Goal: Communication & Community: Share content

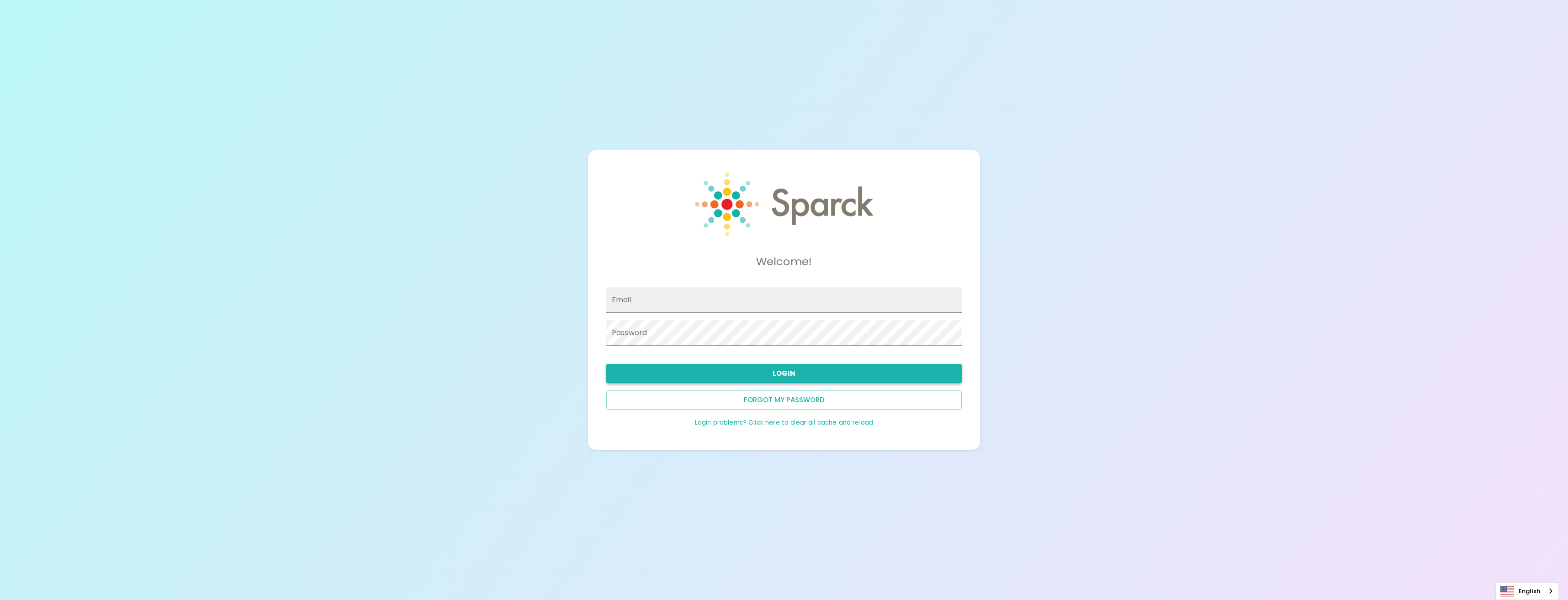
type input "[EMAIL_ADDRESS][DOMAIN_NAME]"
click at [824, 374] on button "Login" at bounding box center [784, 374] width 355 height 19
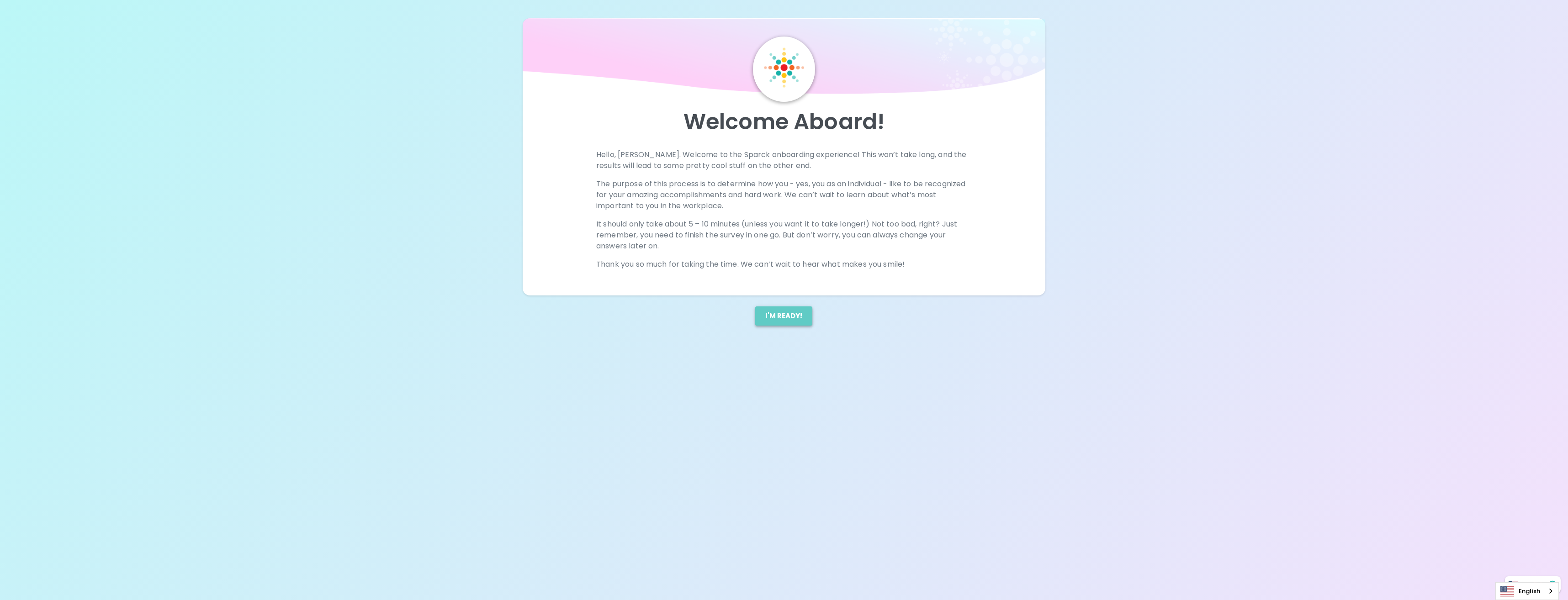
click at [801, 324] on button "I'm ready!" at bounding box center [784, 316] width 57 height 19
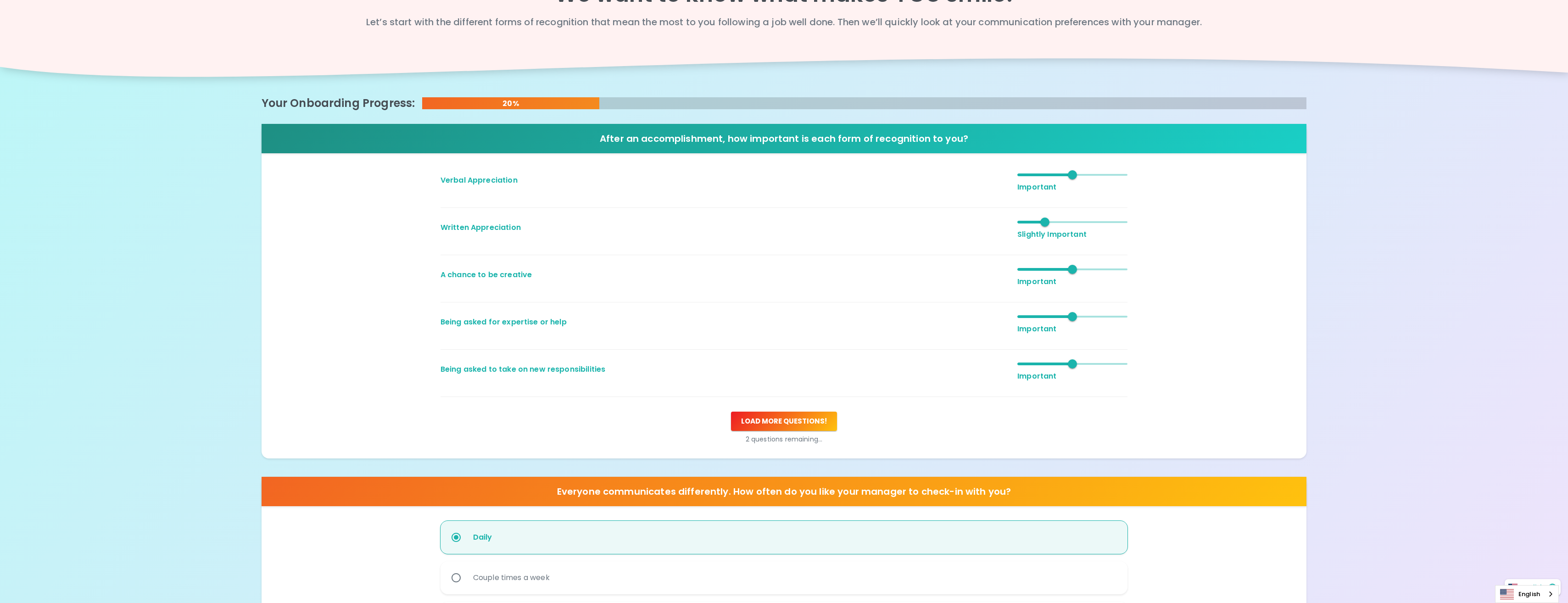
scroll to position [46, 0]
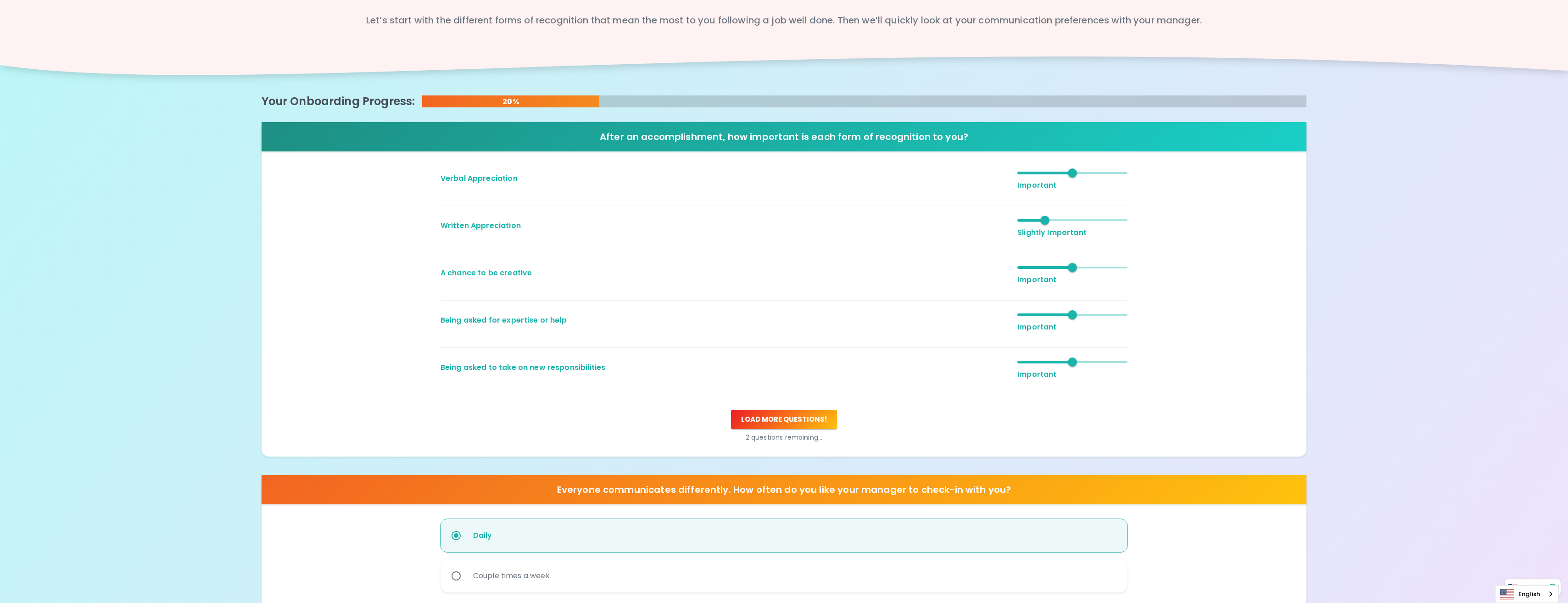
click at [618, 46] on icon at bounding box center [788, 60] width 1577 height 29
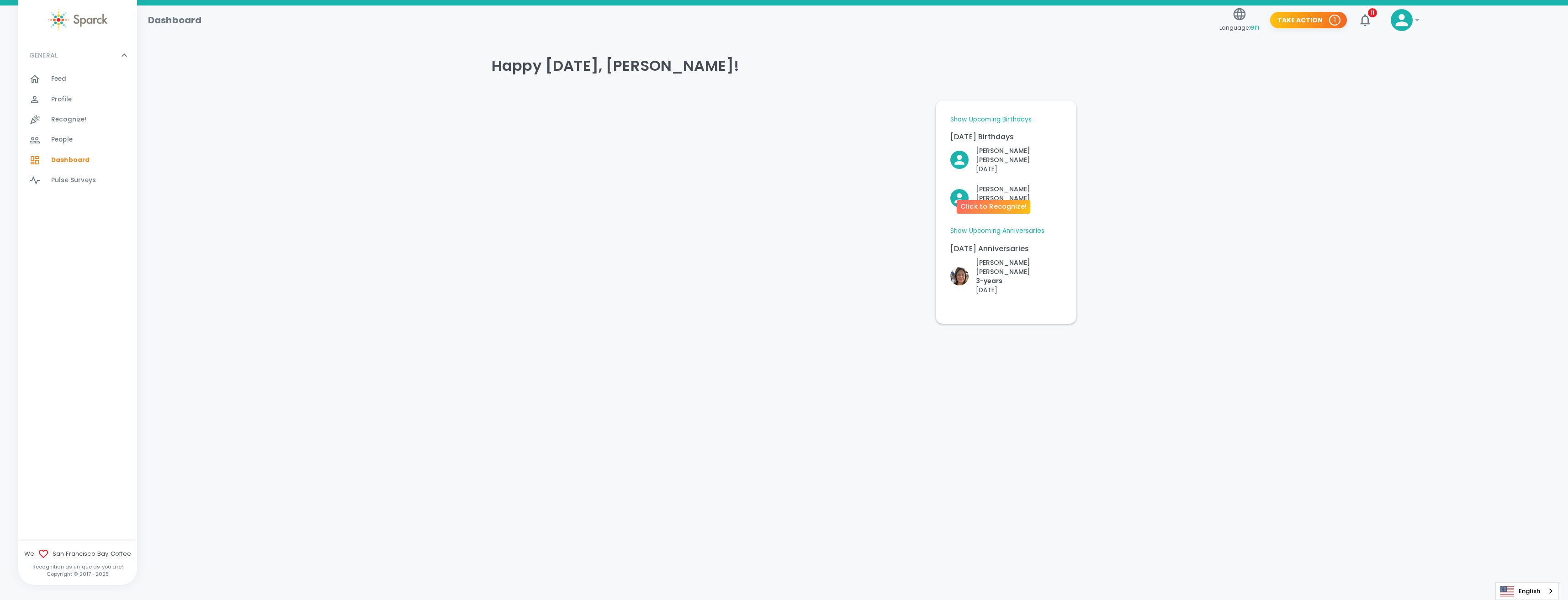
click at [984, 184] on p "[PERSON_NAME]" at bounding box center [1018, 194] width 86 height 18
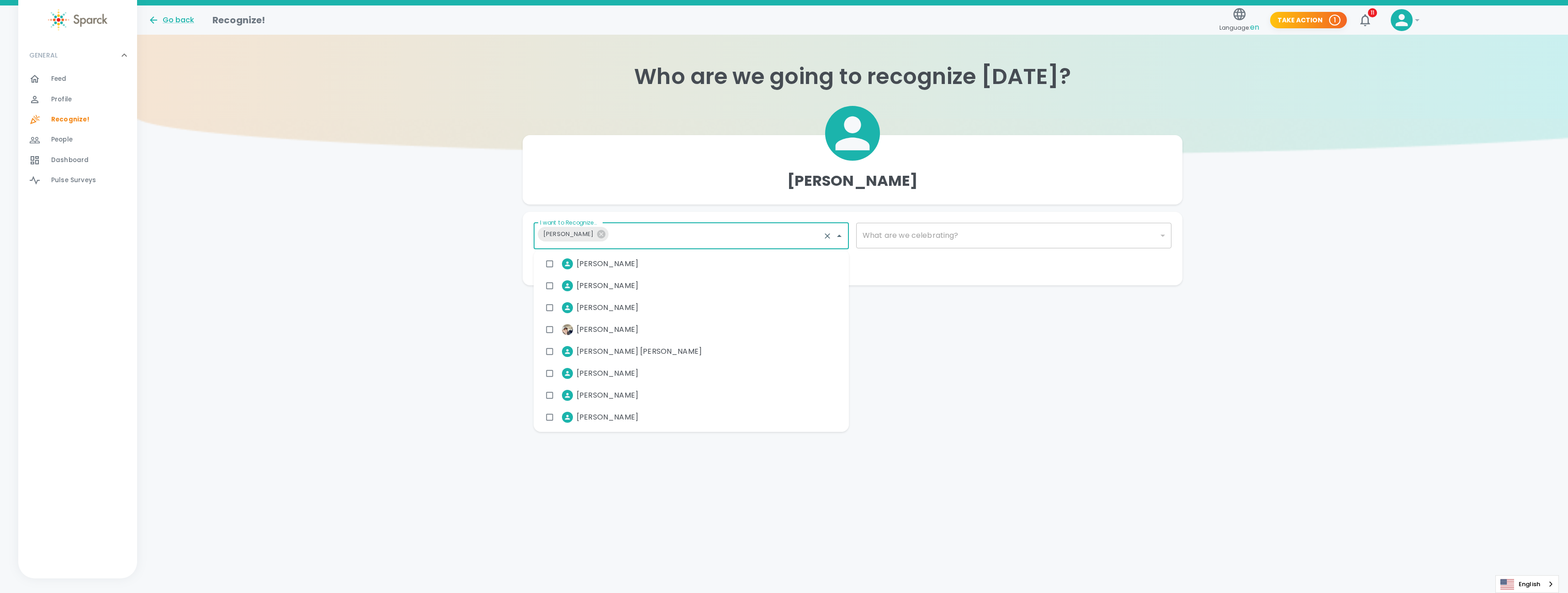
click at [803, 235] on input "I want to Recognize..." at bounding box center [716, 236] width 207 height 18
type input "2072"
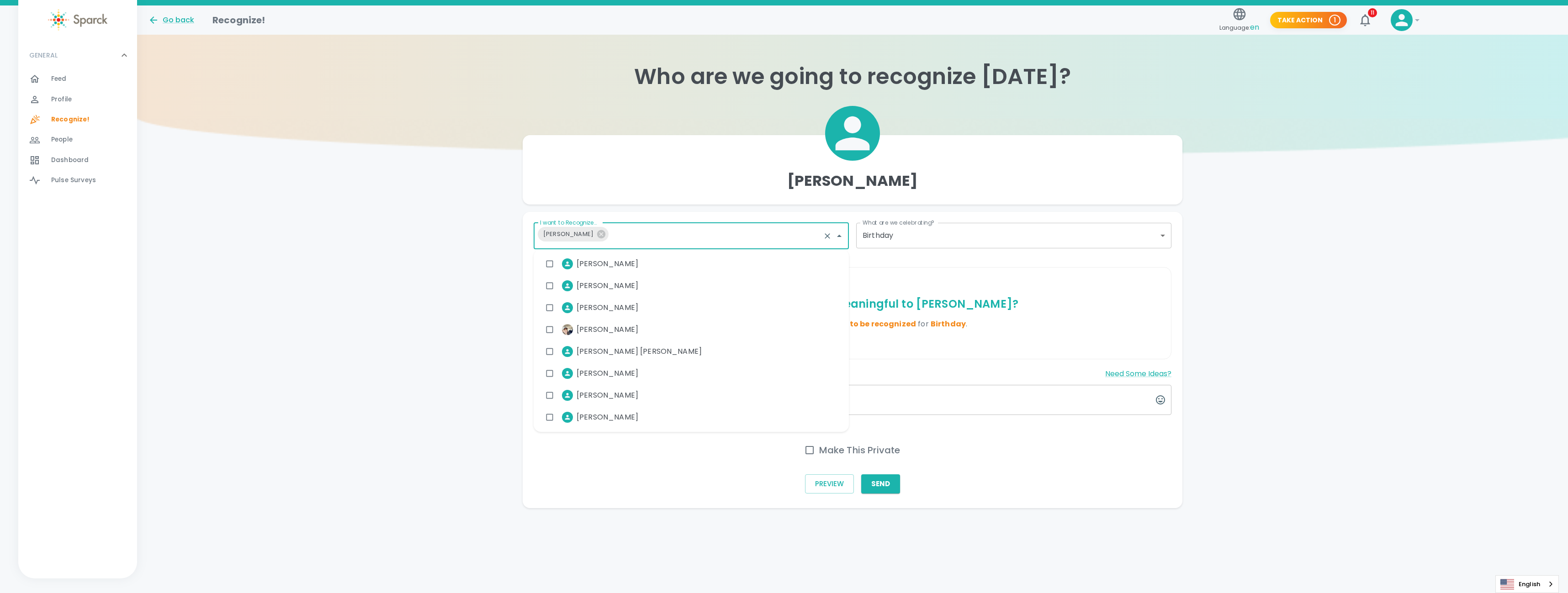
click at [1037, 413] on textarea at bounding box center [853, 400] width 638 height 30
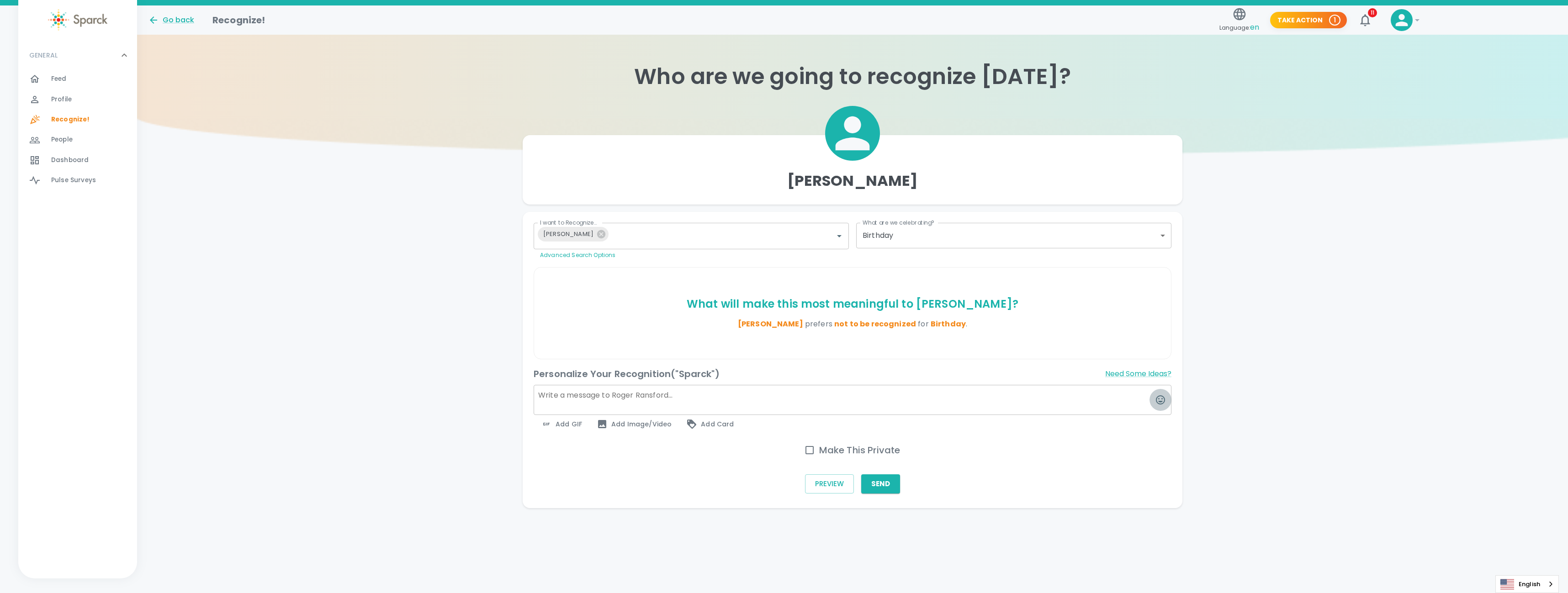
click at [1166, 405] on button "button" at bounding box center [1160, 400] width 22 height 22
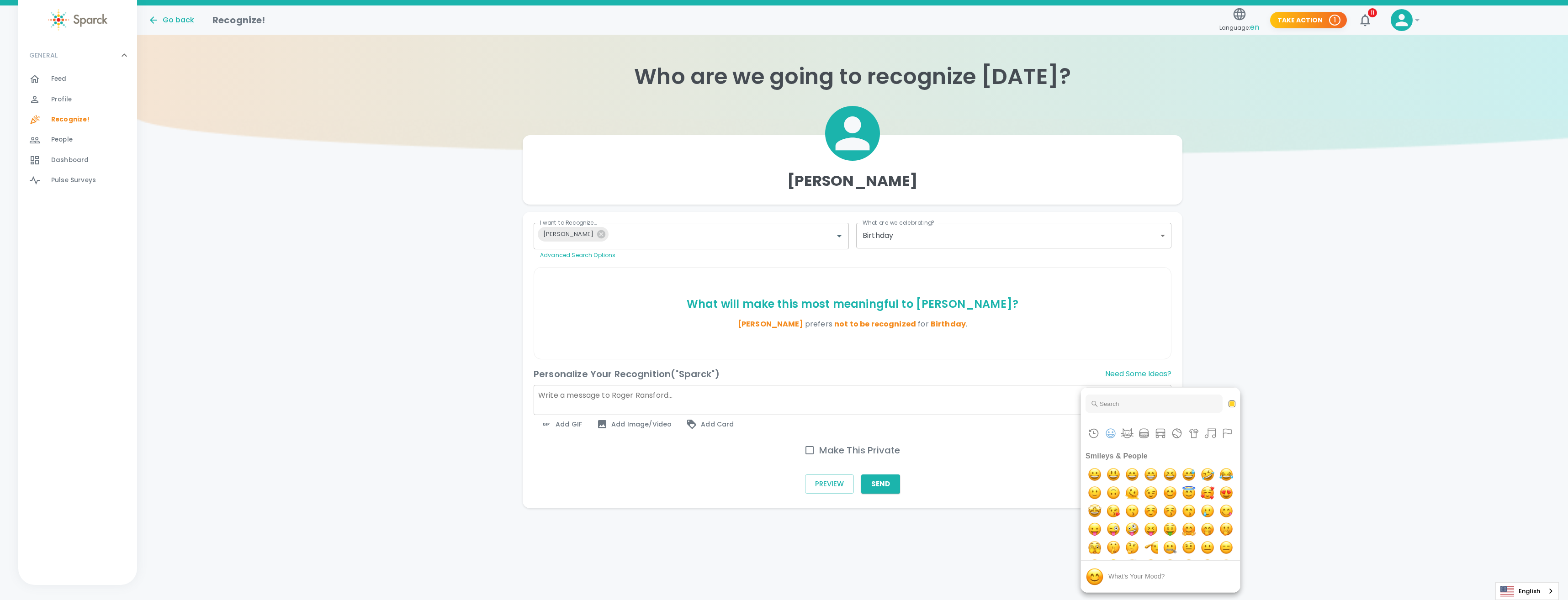
click at [1038, 398] on div at bounding box center [784, 300] width 1568 height 600
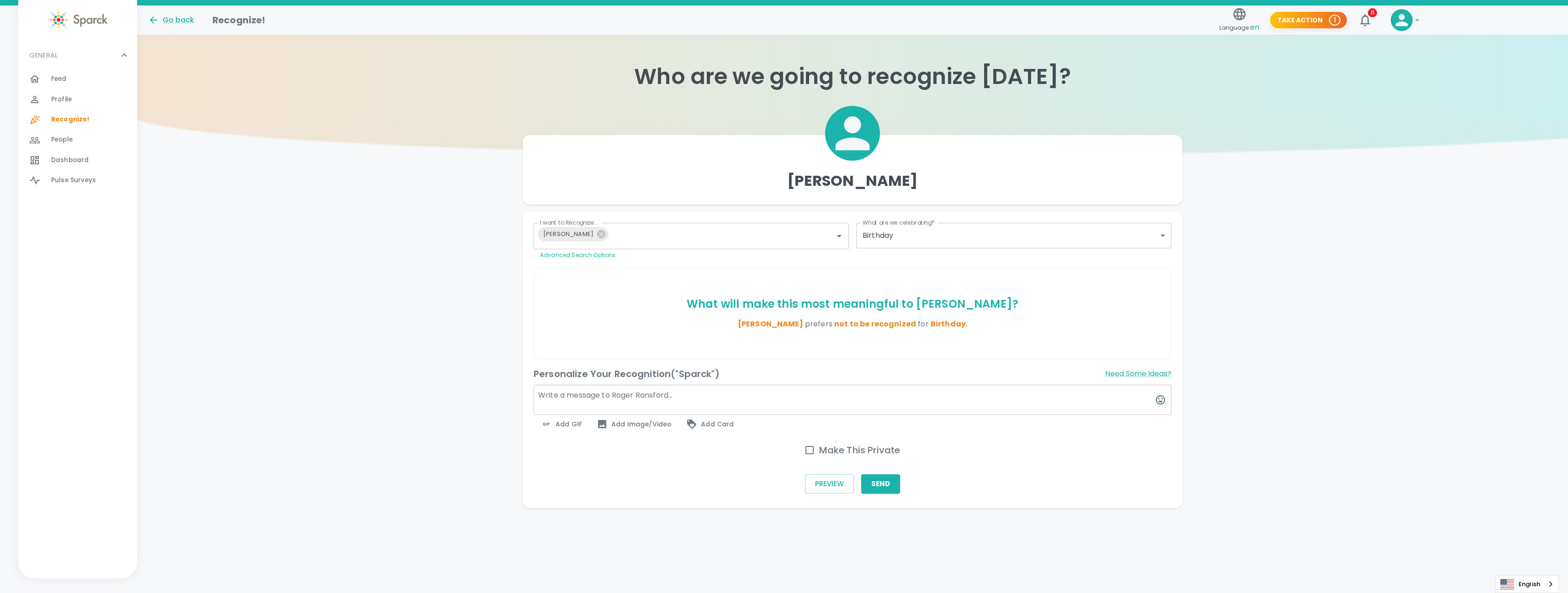
click at [570, 424] on span "Add GIF" at bounding box center [562, 424] width 41 height 11
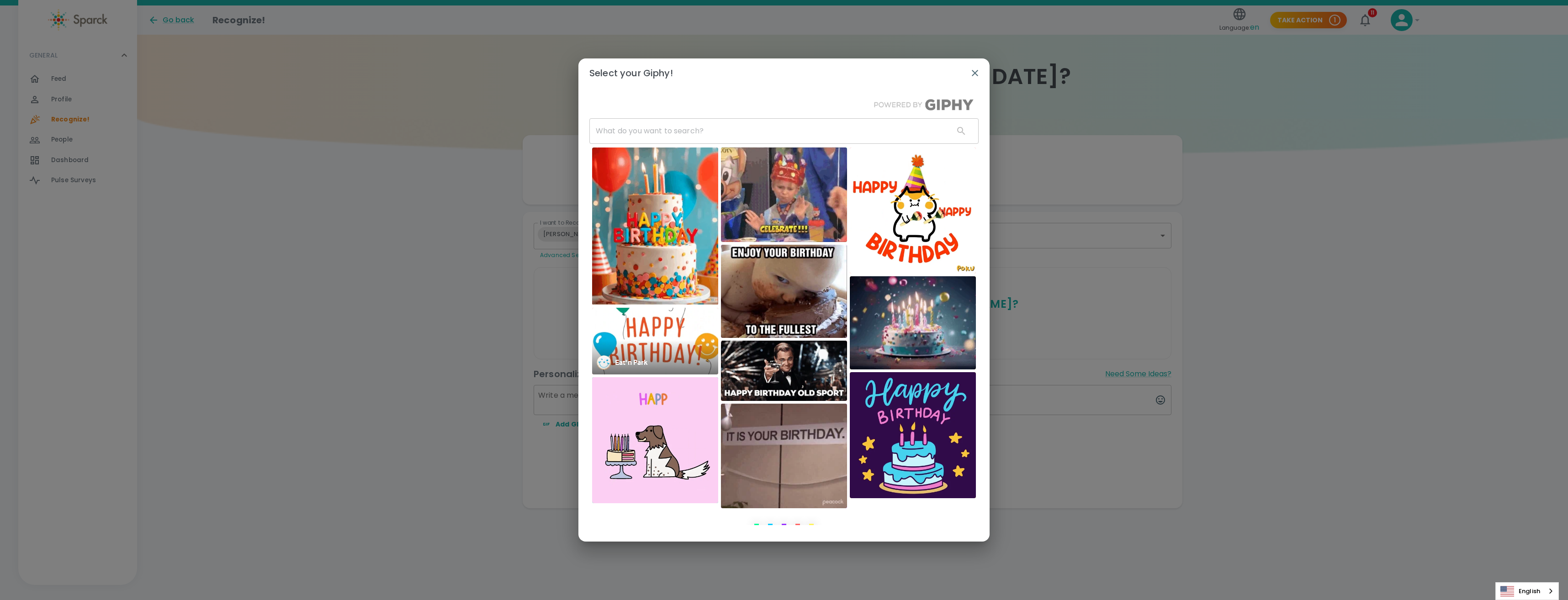
click at [660, 317] on img at bounding box center [655, 341] width 126 height 67
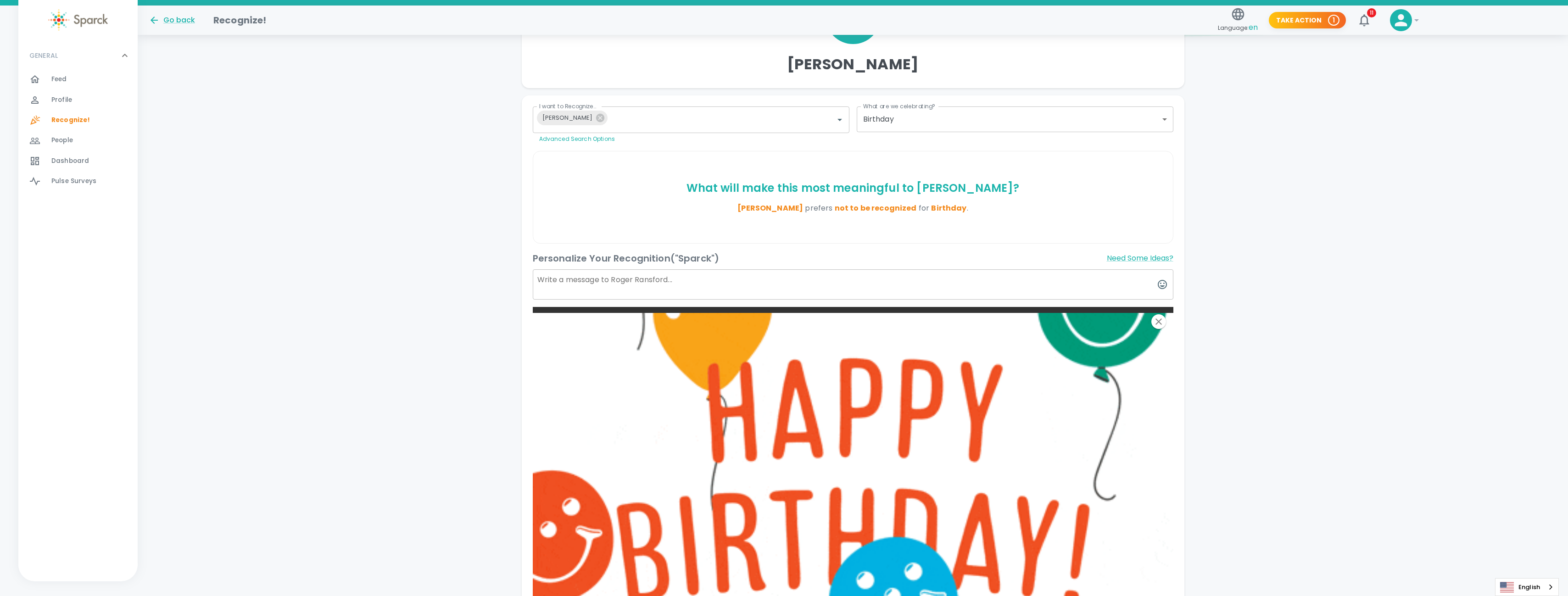
scroll to position [183, 0]
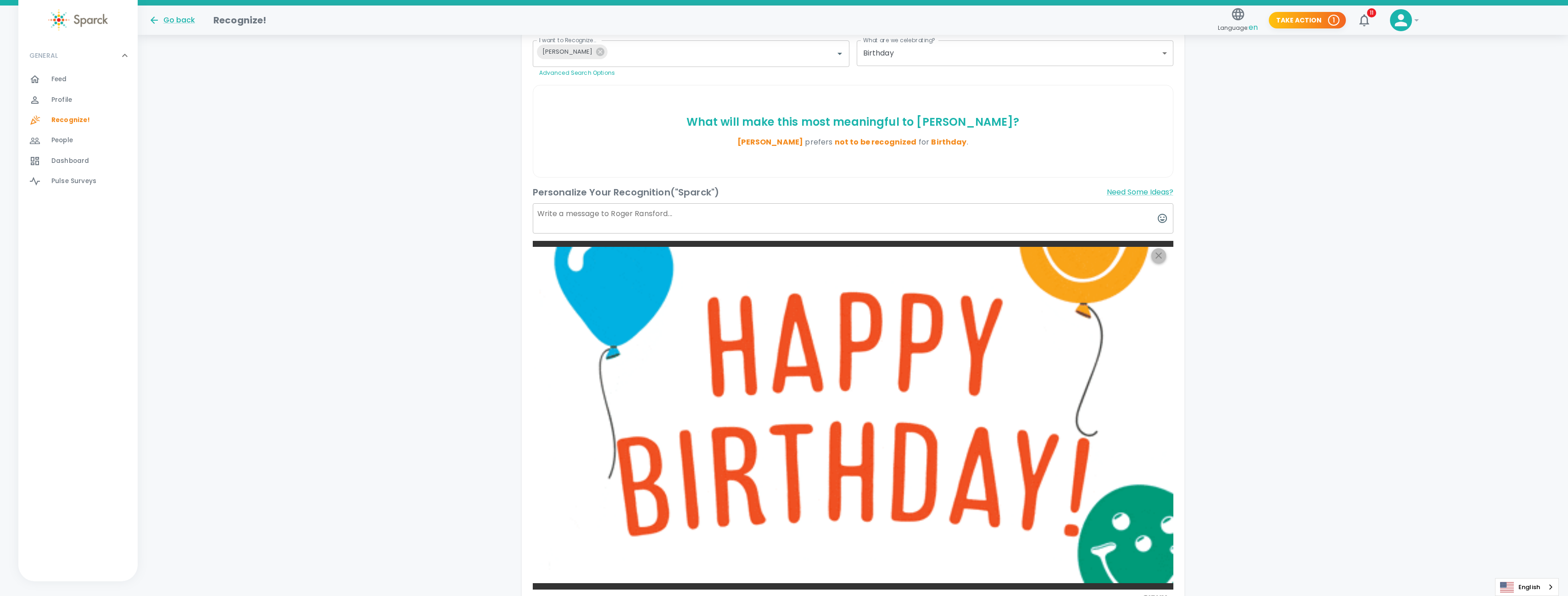
click at [1161, 254] on icon "button" at bounding box center [1158, 256] width 11 height 11
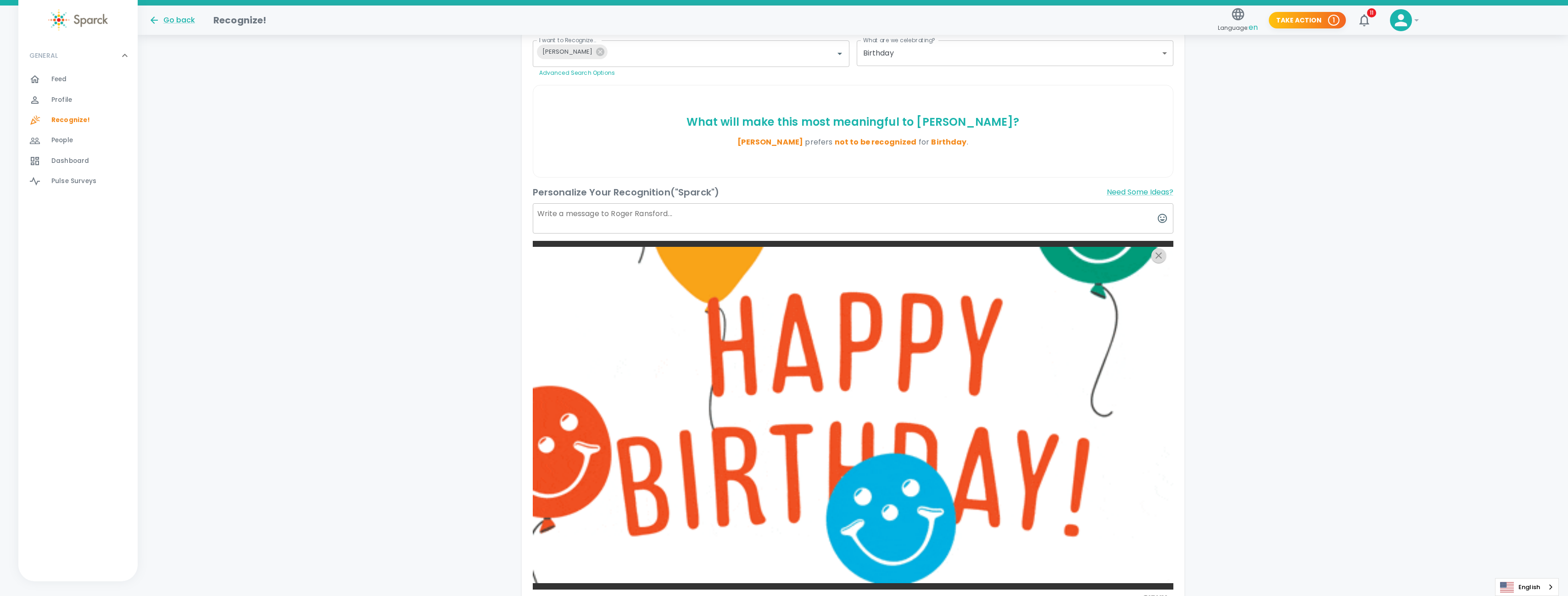
scroll to position [60, 0]
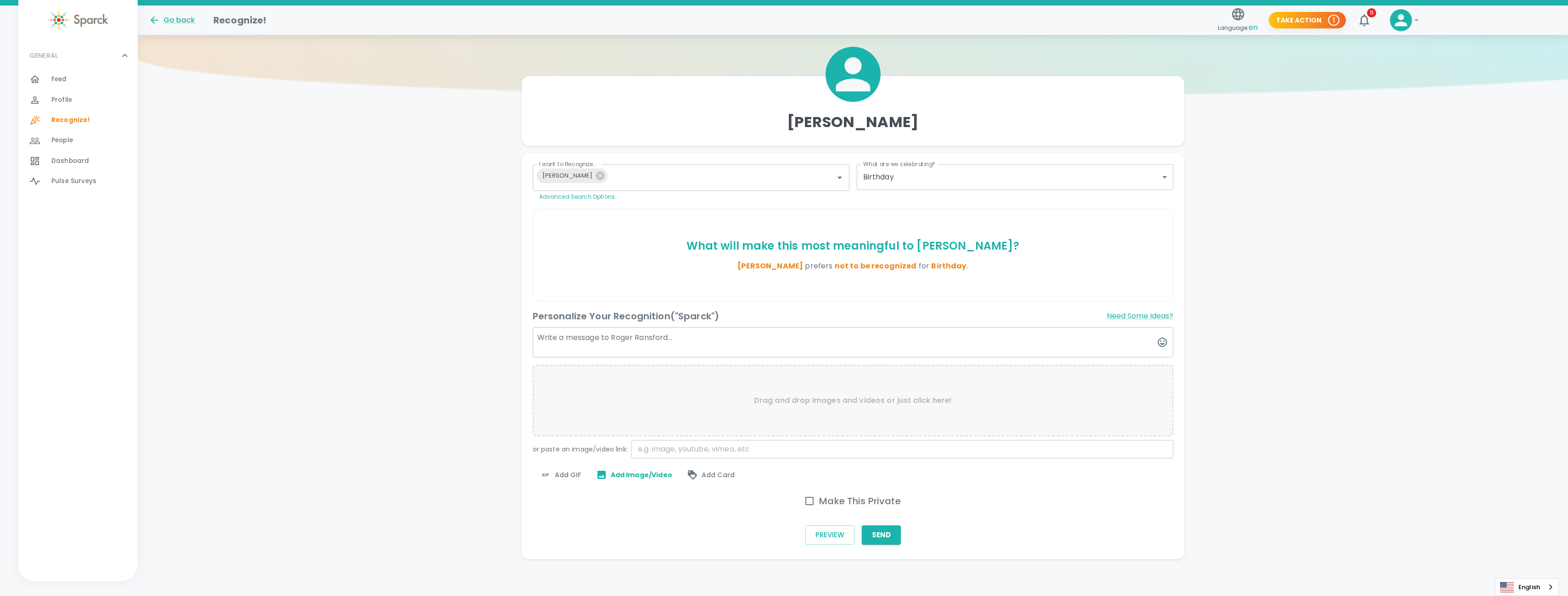
click at [570, 474] on span "Add GIF" at bounding box center [561, 475] width 42 height 11
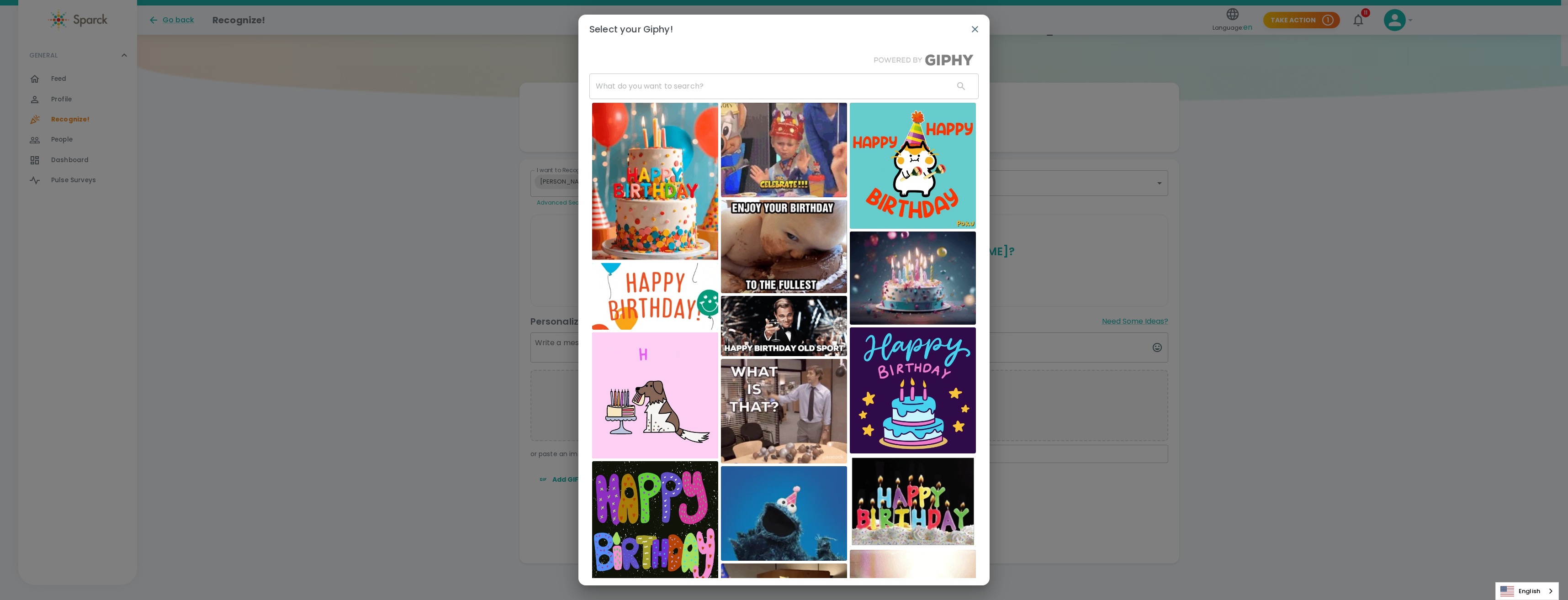
scroll to position [0, 0]
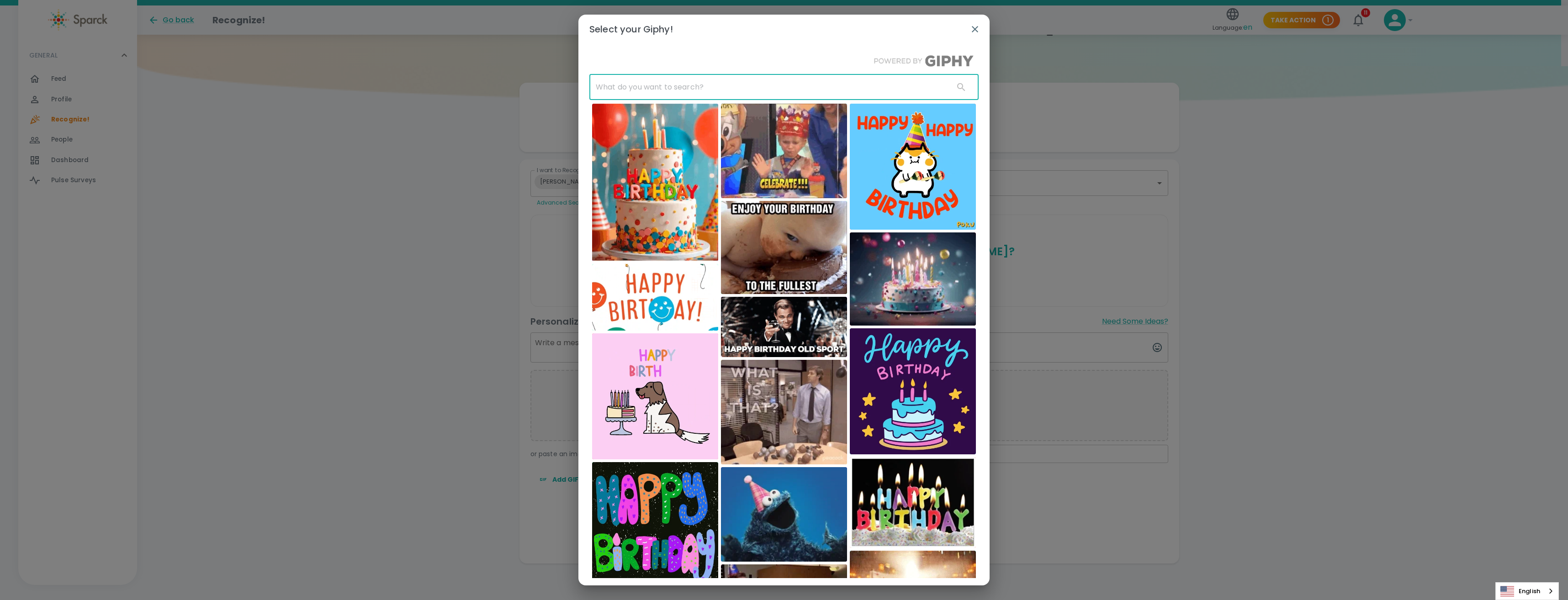
click at [721, 91] on input "text" at bounding box center [768, 87] width 357 height 26
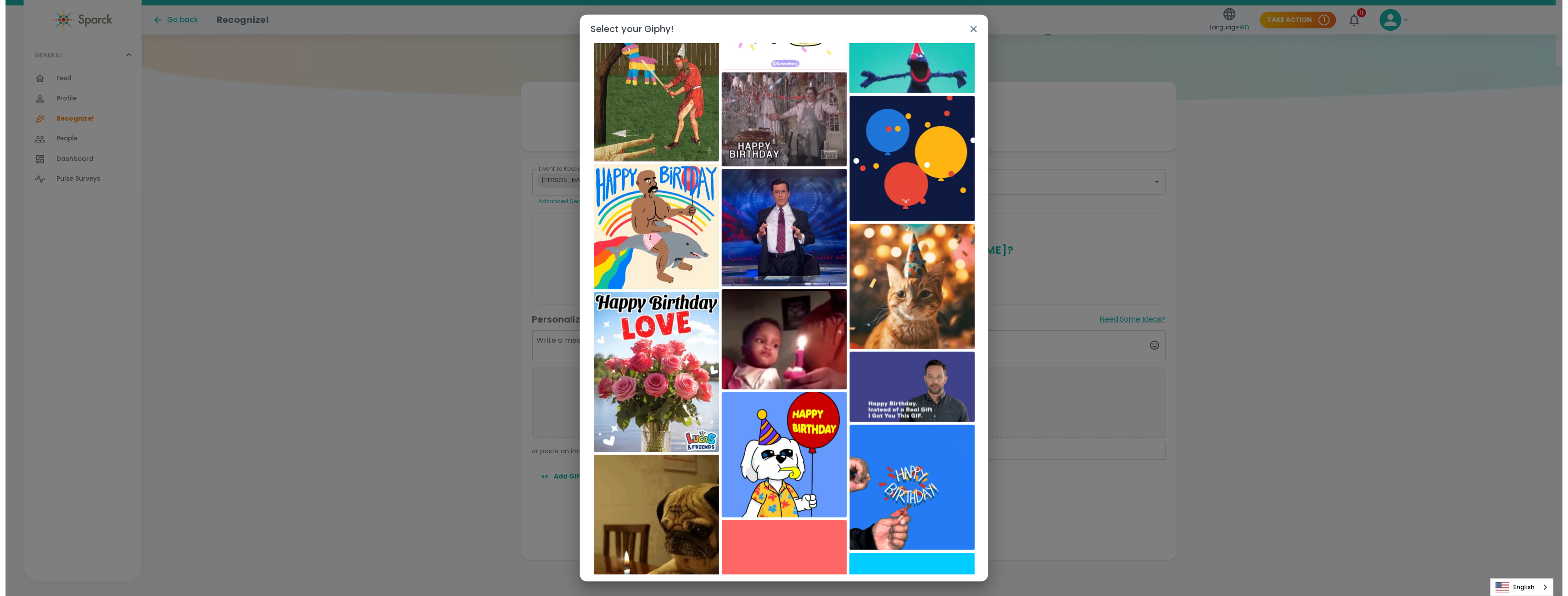
scroll to position [1842, 0]
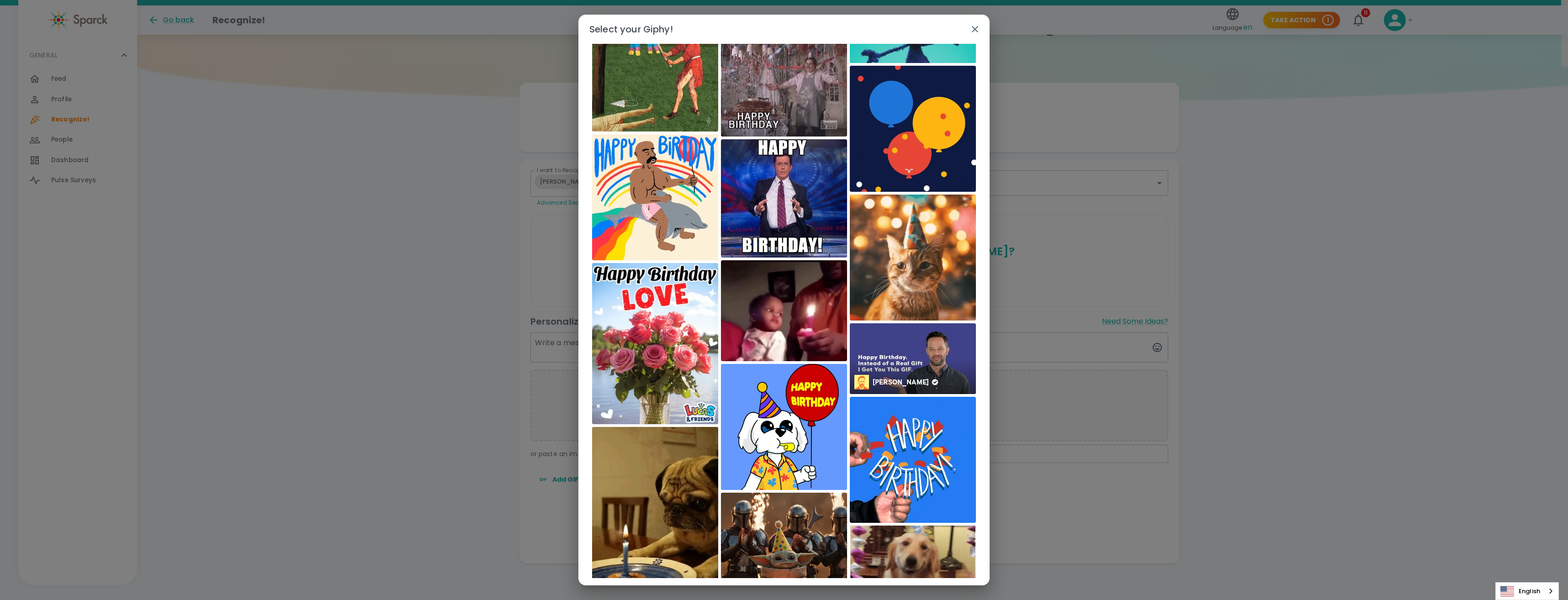
type input "birthday"
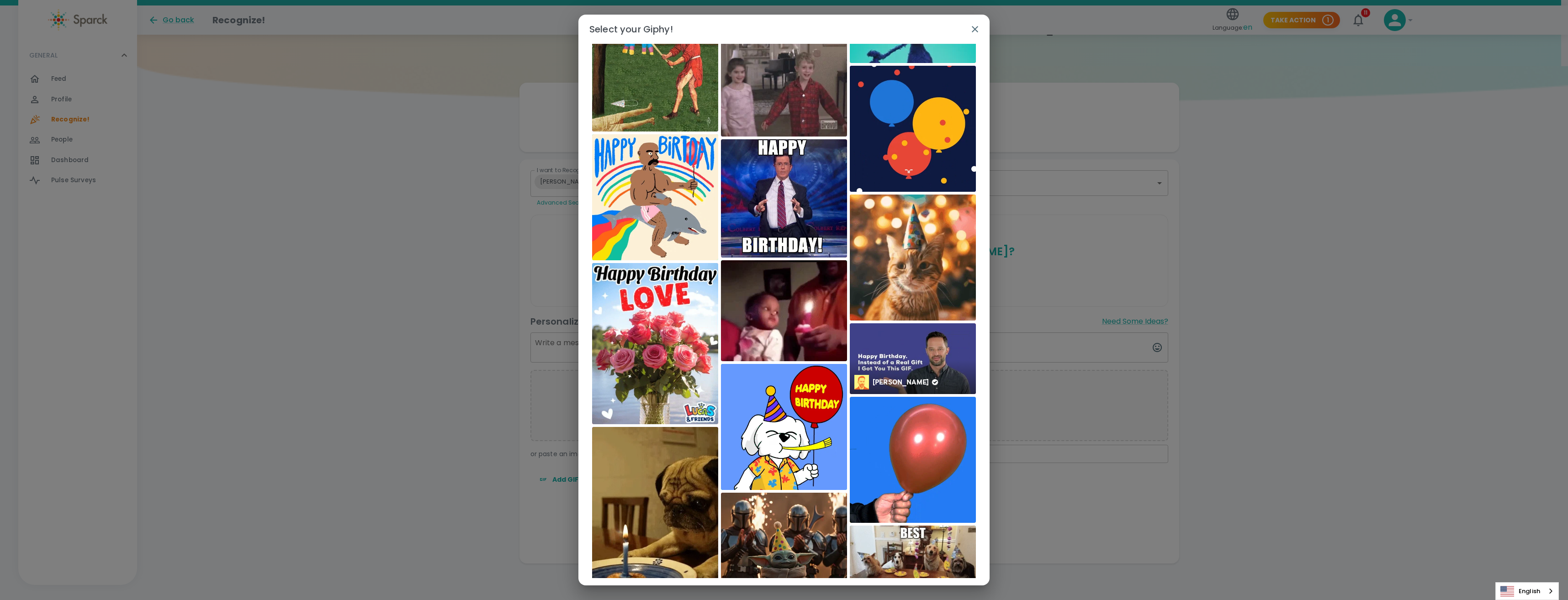
click at [928, 361] on img at bounding box center [912, 362] width 126 height 71
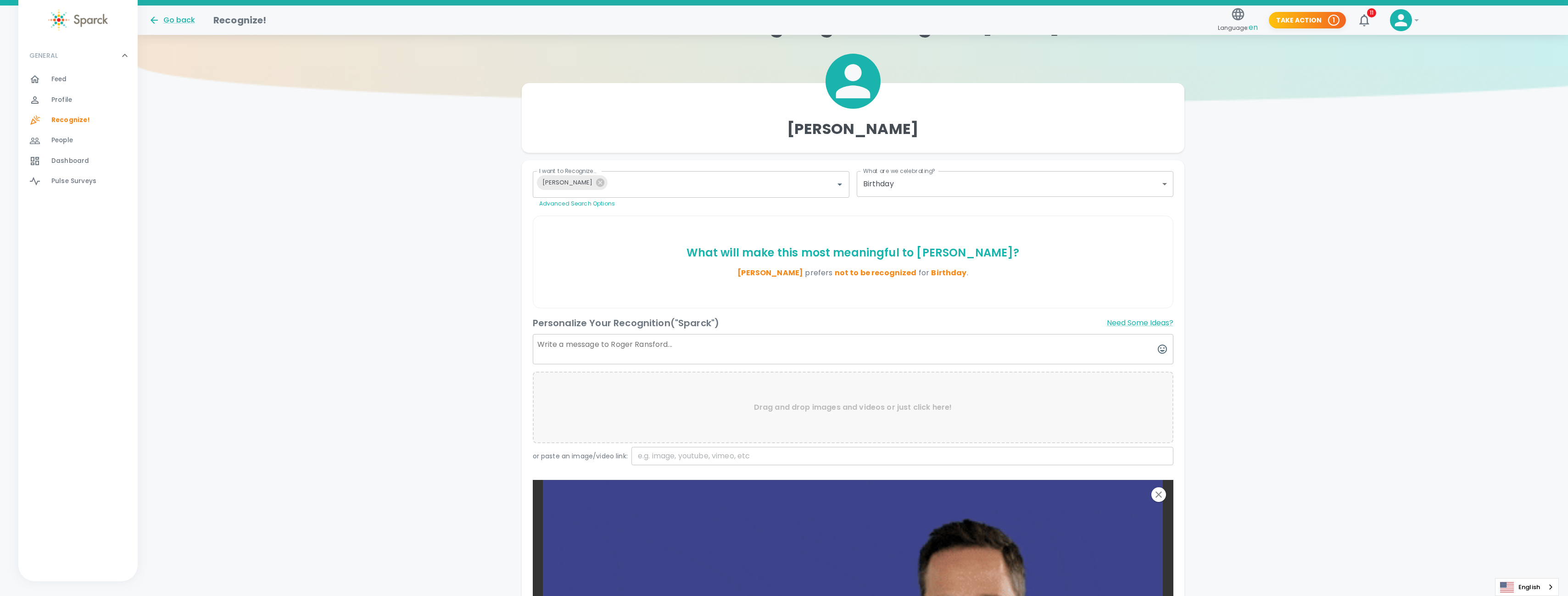
click at [821, 348] on textarea at bounding box center [853, 349] width 641 height 31
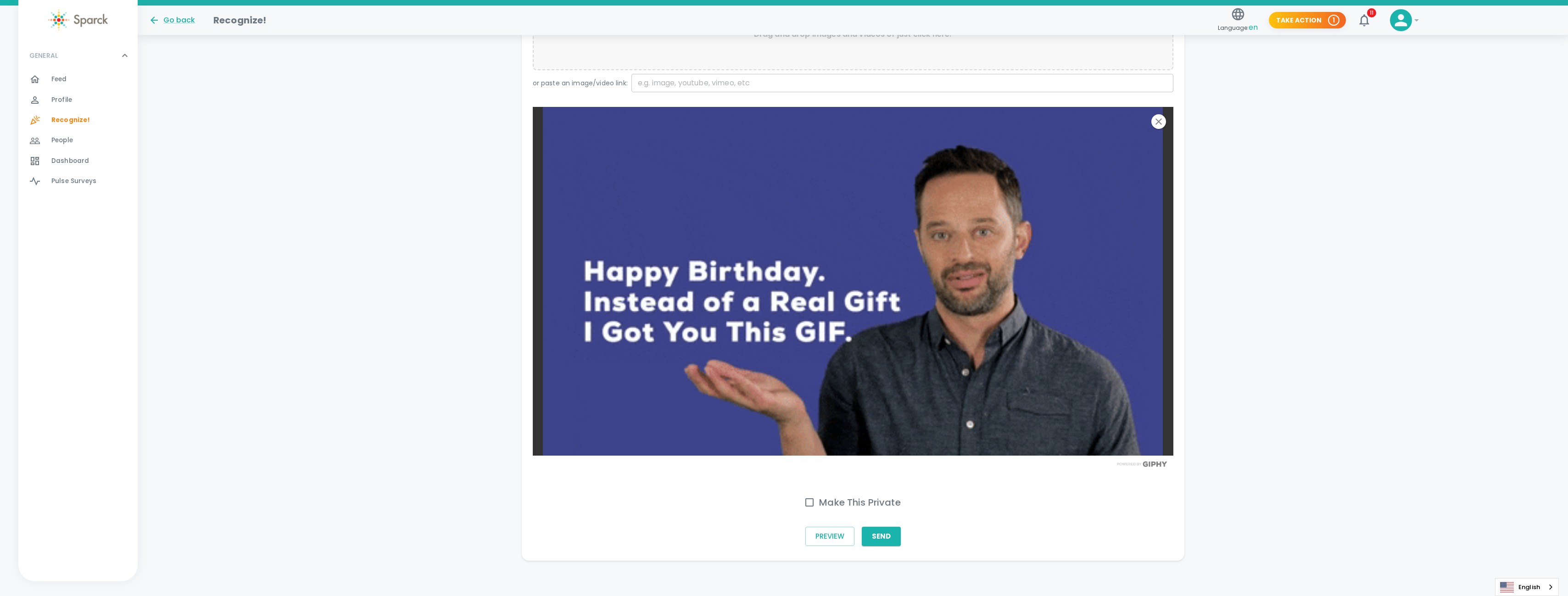
scroll to position [427, 0]
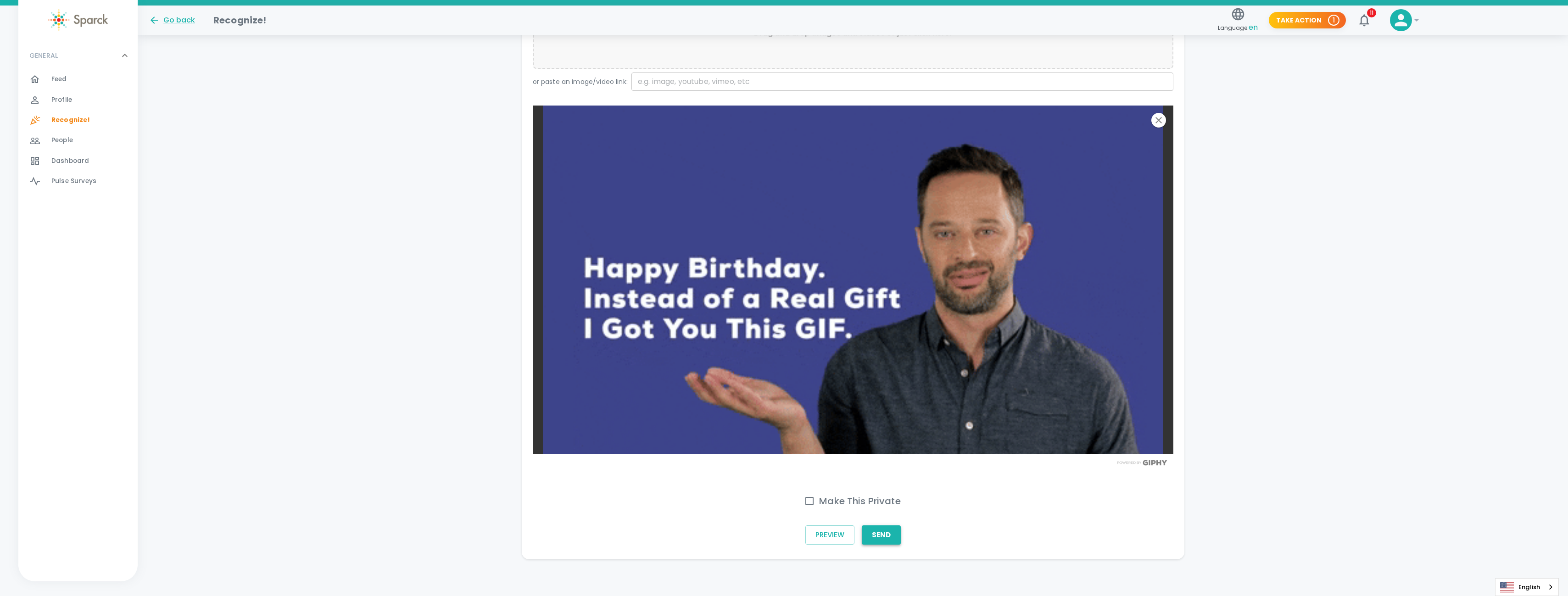
type textarea "Happy Birthday [PERSON_NAME], I hope your day is filled with laughter and joy."
click at [883, 542] on button "Send" at bounding box center [882, 535] width 39 height 20
